Goal: Register for event/course

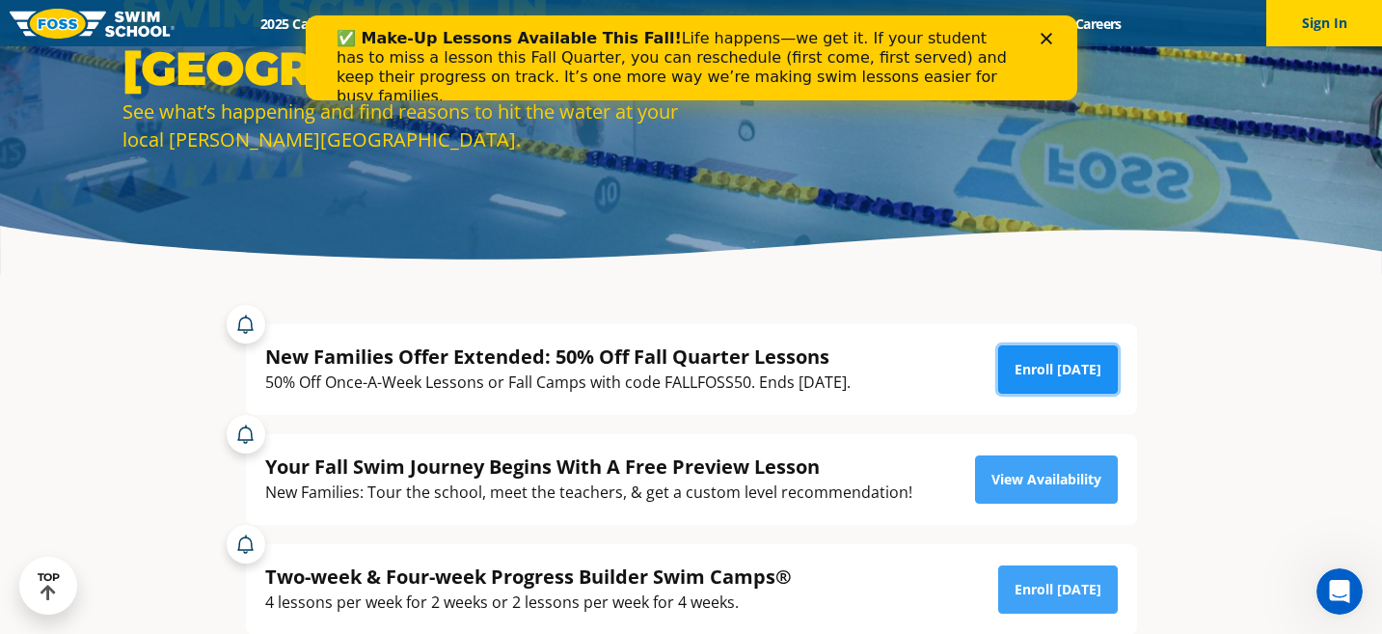
click at [1039, 360] on link "Enroll [DATE]" at bounding box center [1058, 369] width 120 height 48
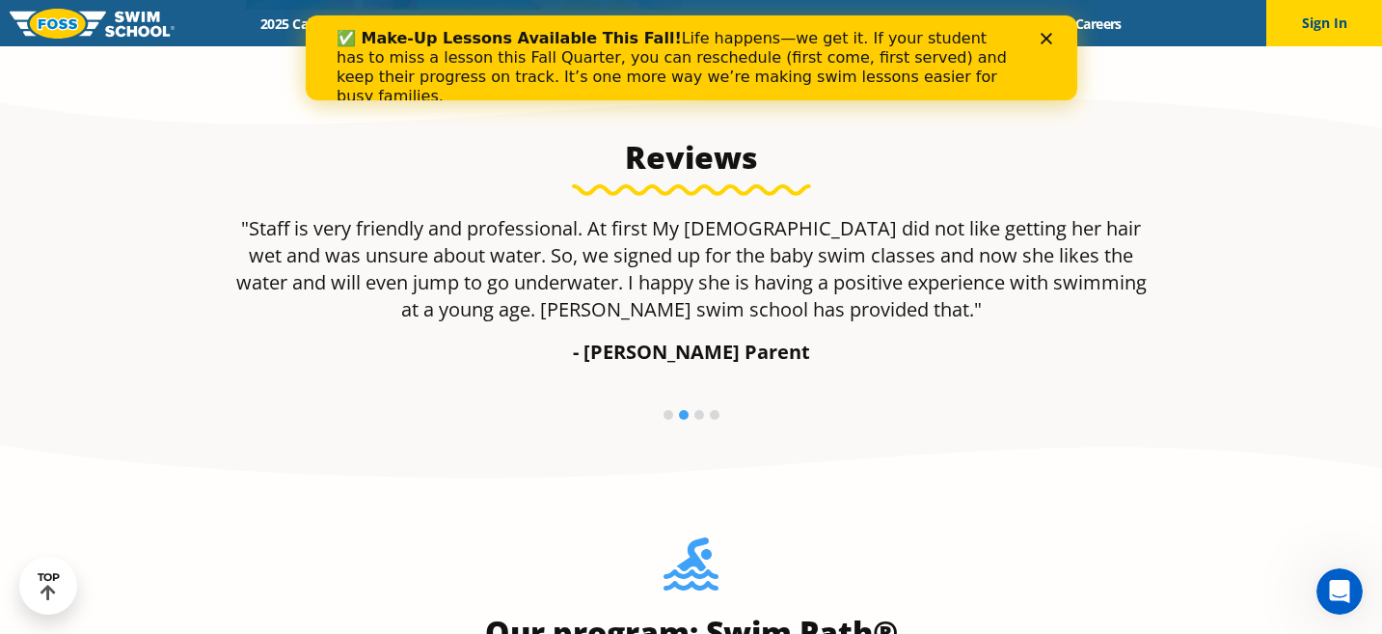
scroll to position [1216, 0]
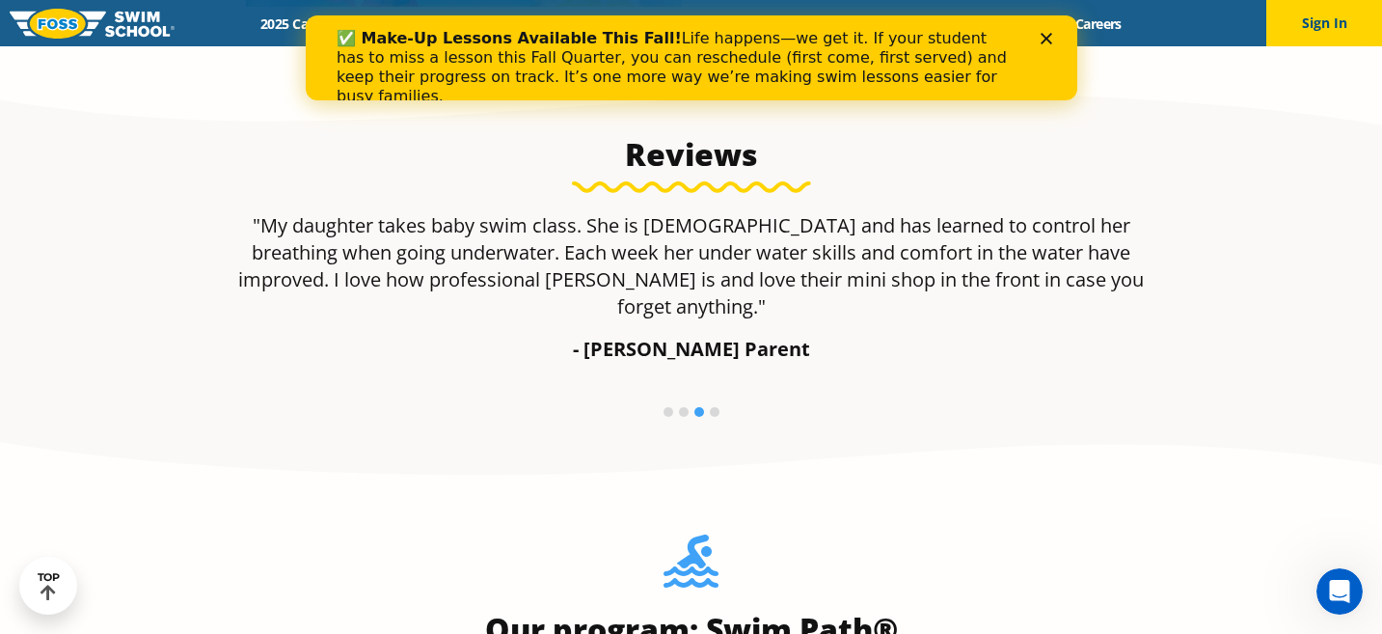
click at [1043, 35] on polygon "Close" at bounding box center [1046, 39] width 12 height 12
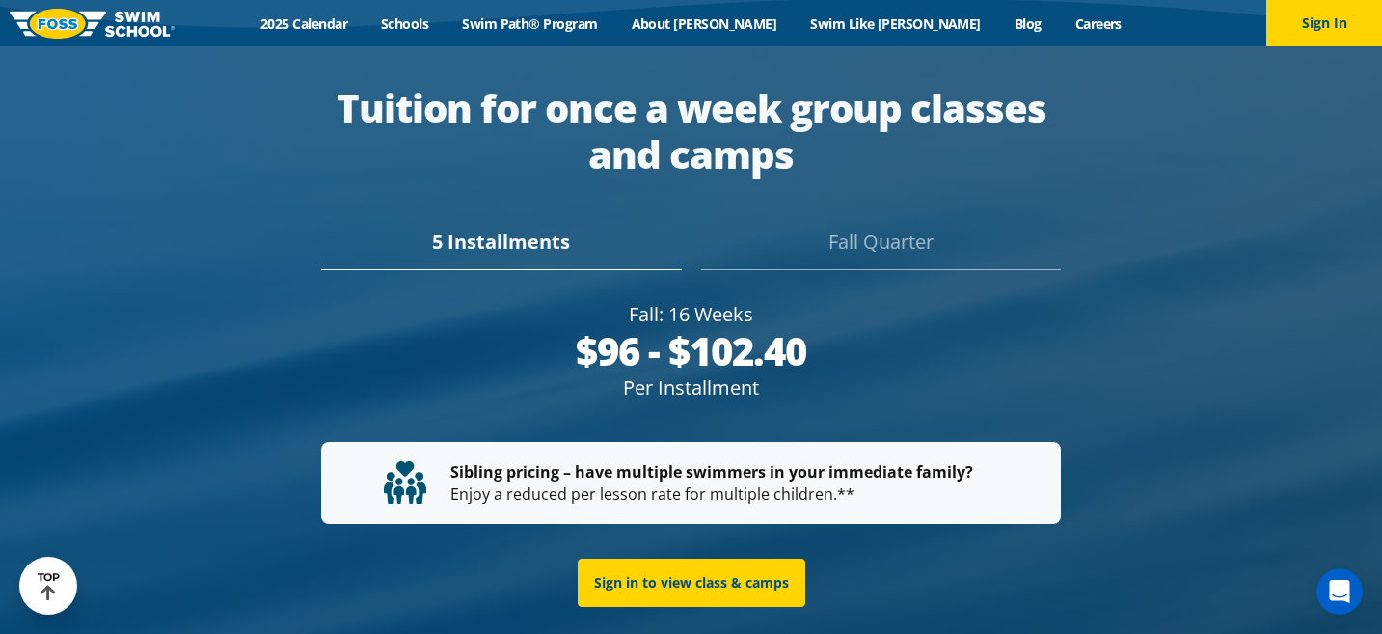
scroll to position [3607, 0]
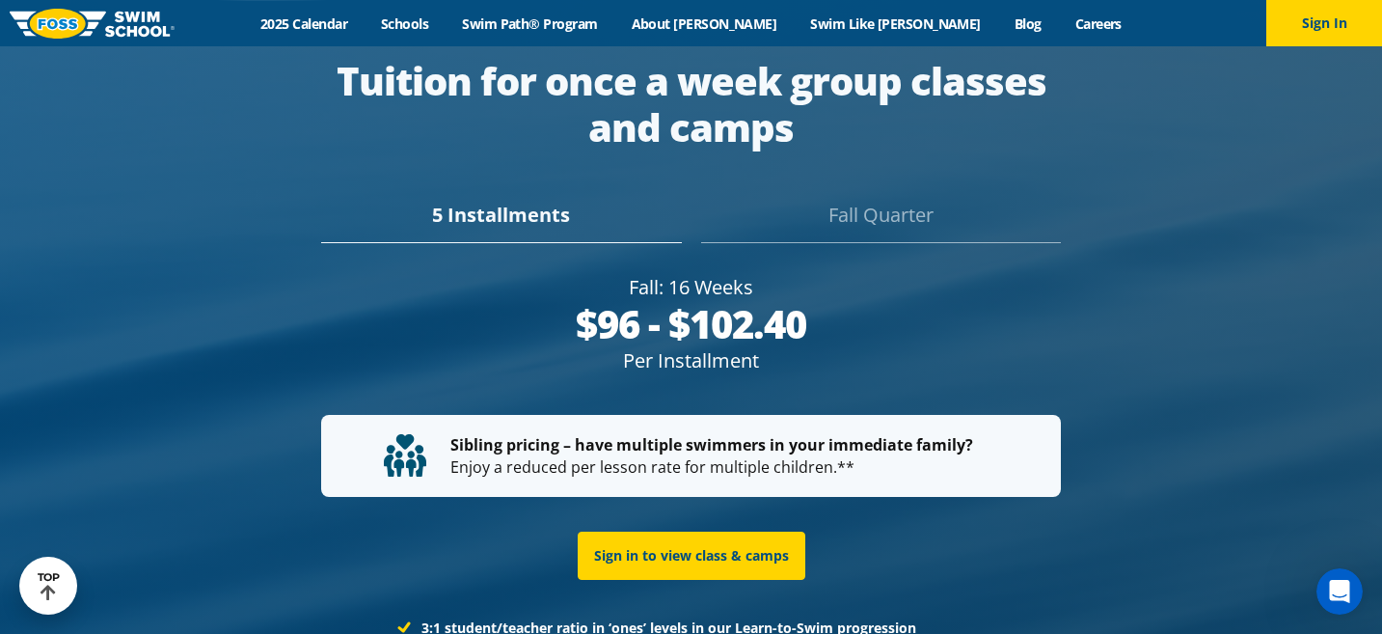
click at [875, 201] on div "Fall Quarter" at bounding box center [881, 222] width 360 height 42
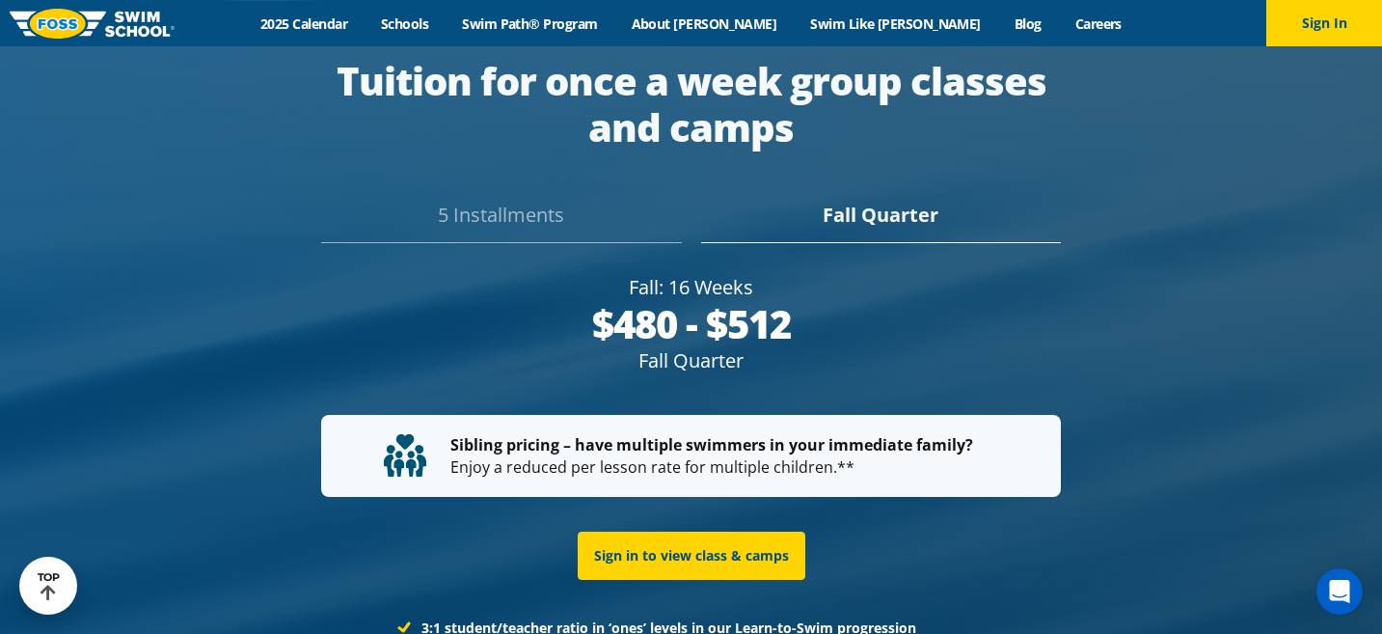
click at [529, 201] on div "5 Installments" at bounding box center [501, 222] width 360 height 42
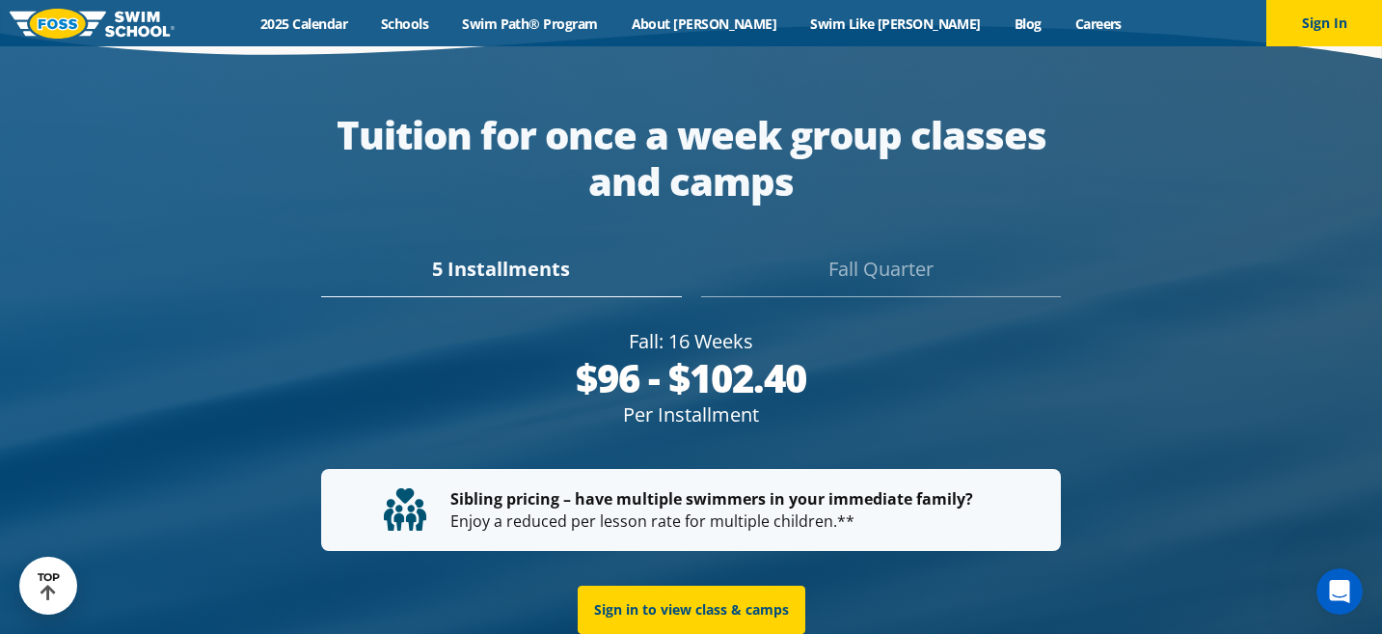
scroll to position [3634, 0]
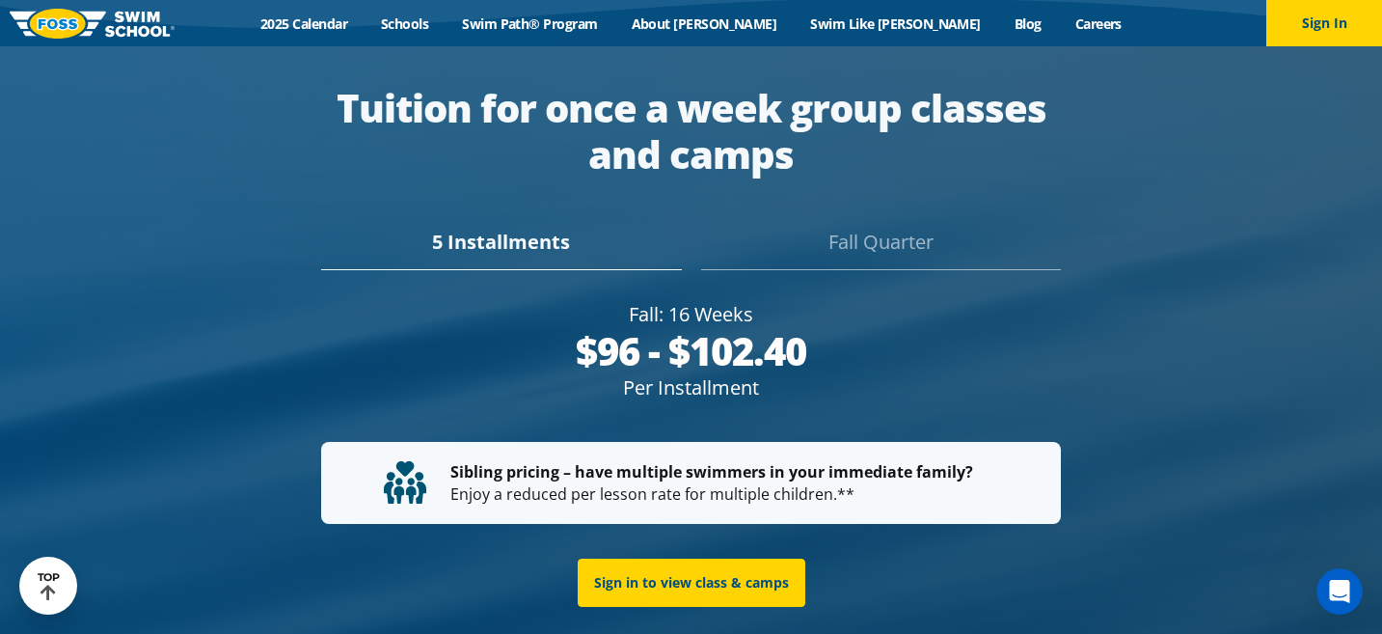
click at [911, 228] on div "Fall Quarter" at bounding box center [881, 249] width 360 height 42
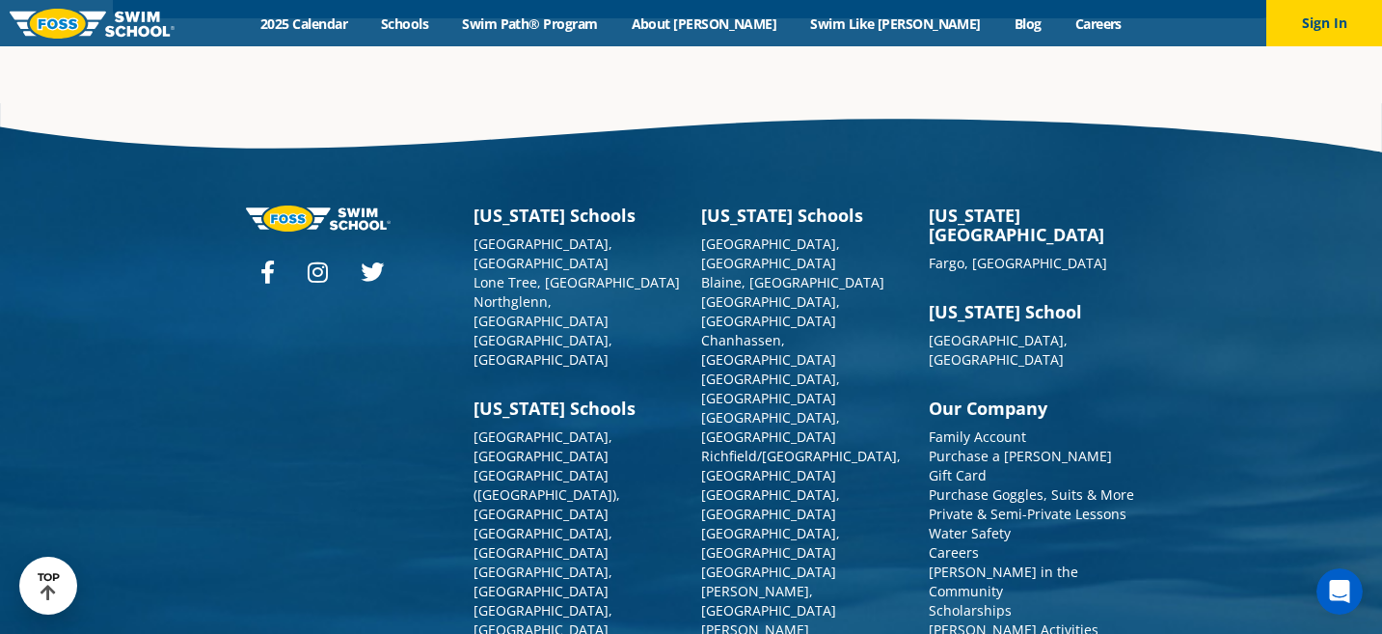
scroll to position [7100, 0]
